Goal: Use online tool/utility: Utilize a website feature to perform a specific function

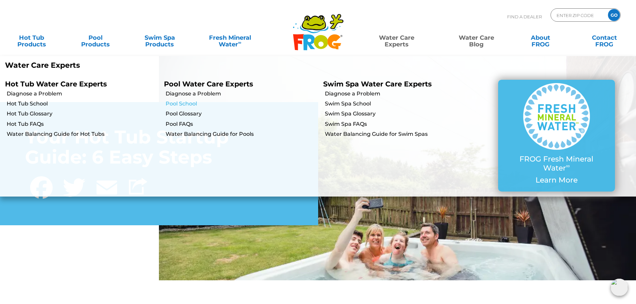
click at [191, 104] on link "Pool School" at bounding box center [242, 103] width 152 height 7
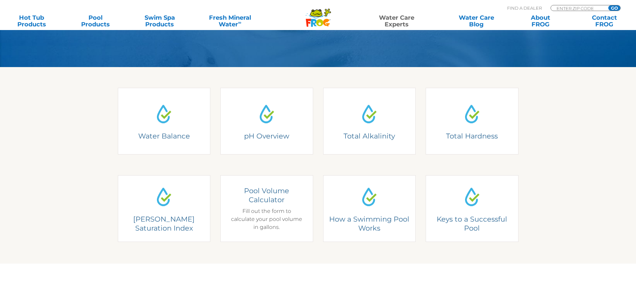
scroll to position [167, 0]
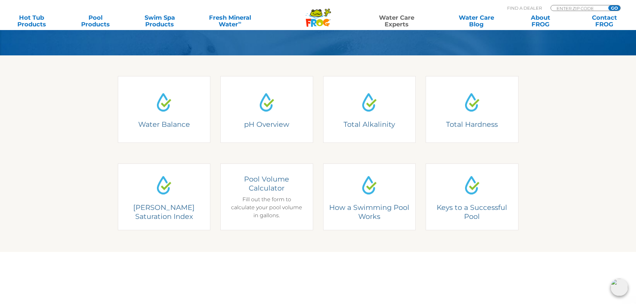
click at [265, 206] on div "Pool Volume Calculator Fill out the form to calculate your pool volume in gallo…" at bounding box center [266, 197] width 73 height 45
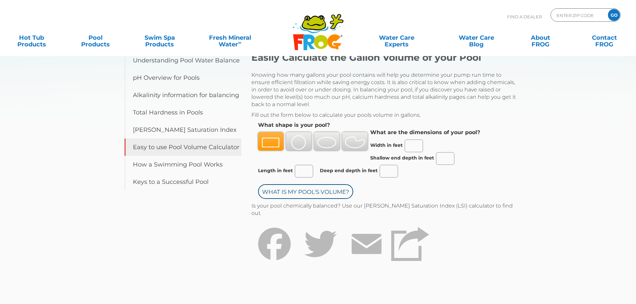
scroll to position [100, 0]
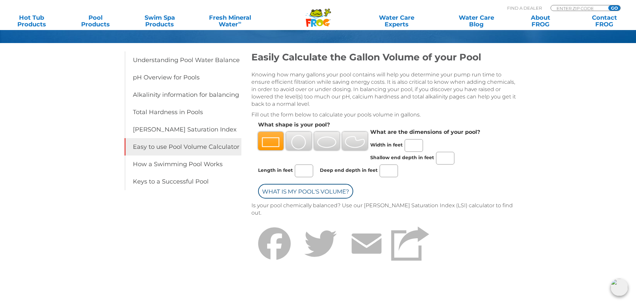
drag, startPoint x: 412, startPoint y: 142, endPoint x: 419, endPoint y: 137, distance: 8.6
click at [412, 142] on input "Width in feet" at bounding box center [414, 145] width 18 height 13
type input "20"
click at [307, 169] on input "Length in feet" at bounding box center [304, 171] width 18 height 13
type input "40"
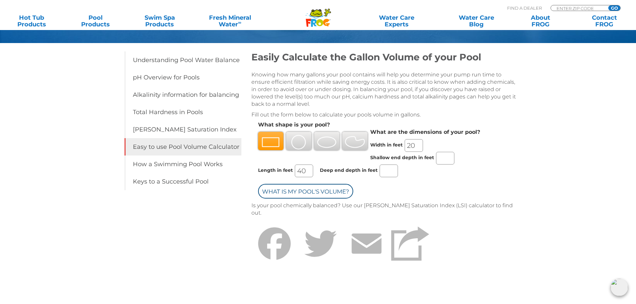
click at [443, 158] on input "Shallow end depth in feet" at bounding box center [445, 158] width 18 height 13
type input "4"
click at [389, 171] on input "Deep end depth in feet" at bounding box center [389, 171] width 18 height 13
type input "6"
type input "8"
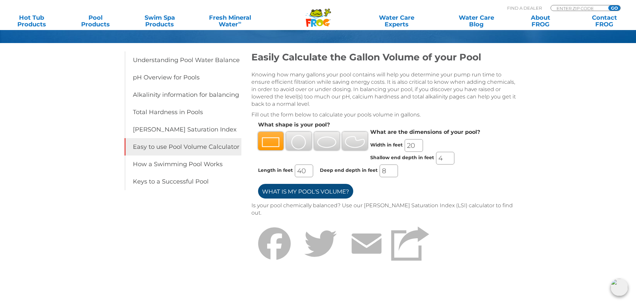
click at [328, 193] on input "What is my Pool's Volume?" at bounding box center [305, 191] width 95 height 15
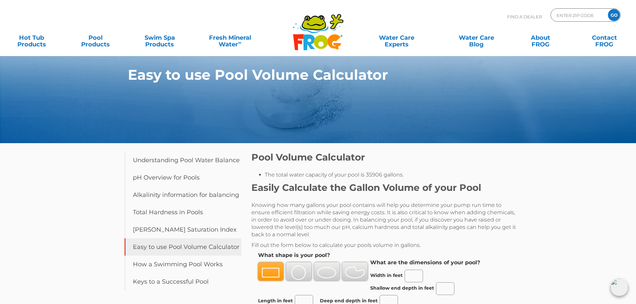
click at [419, 169] on div "Pool Volume Calculator The total water capacity of your pool is 35906 gallons." at bounding box center [384, 165] width 267 height 27
